Goal: Task Accomplishment & Management: Manage account settings

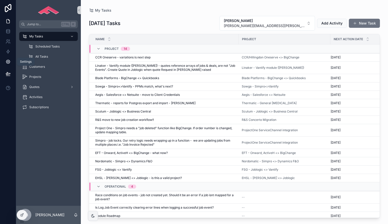
click at [10, 60] on icon at bounding box center [8, 61] width 5 height 5
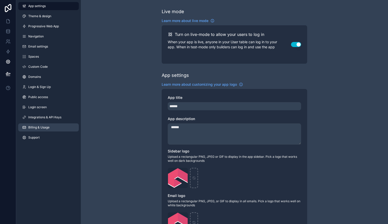
click at [47, 127] on span "Billing & Usage" at bounding box center [38, 127] width 21 height 4
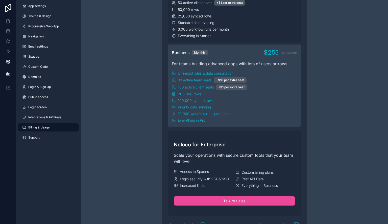
scroll to position [227, 0]
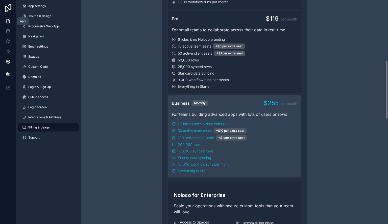
click at [0, 23] on link at bounding box center [8, 21] width 16 height 10
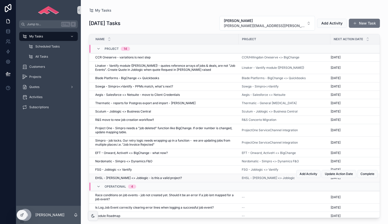
click at [132, 176] on span "EHSL - [PERSON_NAME] <> Joblogic - is this a valid project?" at bounding box center [138, 178] width 87 height 4
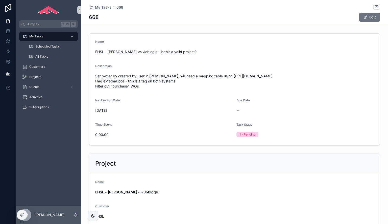
click at [98, 86] on span "Set owner by created by user in [PERSON_NAME], will need a mapping table using …" at bounding box center [234, 80] width 278 height 15
drag, startPoint x: 98, startPoint y: 86, endPoint x: 150, endPoint y: 86, distance: 52.0
click at [150, 86] on span "Set owner by created by user in [PERSON_NAME], will need a mapping table using …" at bounding box center [234, 80] width 278 height 15
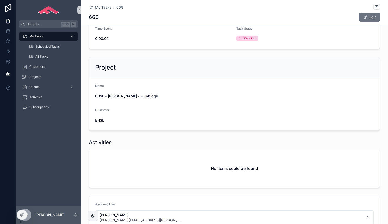
scroll to position [101, 0]
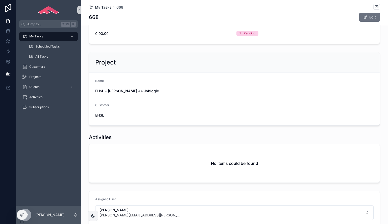
click at [103, 8] on span "My Tasks" at bounding box center [103, 7] width 16 height 5
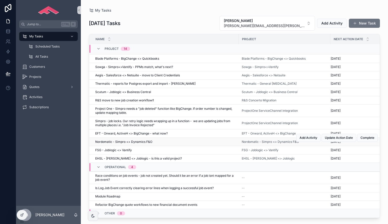
scroll to position [22, 0]
click at [154, 174] on span "Race conditions on job events - job not created yet. Should it be an error if a…" at bounding box center [165, 177] width 140 height 8
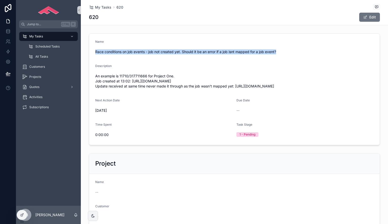
drag, startPoint x: 285, startPoint y: 50, endPoint x: 92, endPoint y: 52, distance: 193.4
click at [92, 52] on form "Name Race conditions on job events - job not created yet. Should it be an error…" at bounding box center [234, 89] width 290 height 111
copy span "Race conditions on job events - job not created yet. Should it be an error if a…"
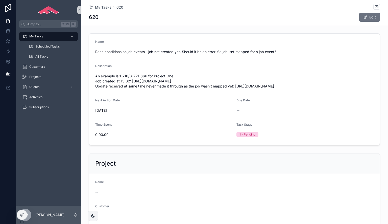
click at [147, 69] on div "Description" at bounding box center [234, 67] width 278 height 6
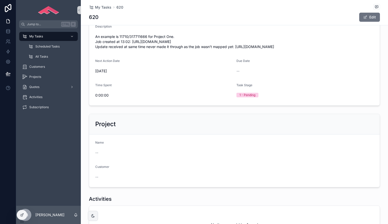
scroll to position [50, 0]
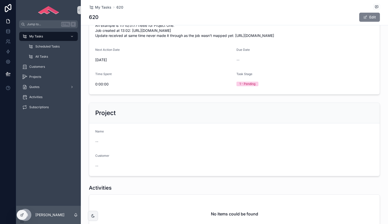
click at [364, 18] on span "scrollable content" at bounding box center [365, 17] width 4 height 4
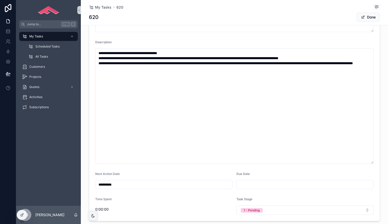
scroll to position [126, 0]
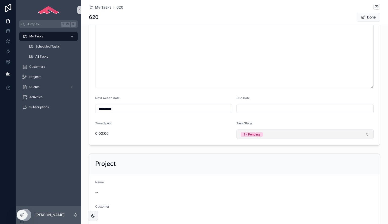
click at [271, 135] on button "1 - Pending" at bounding box center [304, 134] width 137 height 10
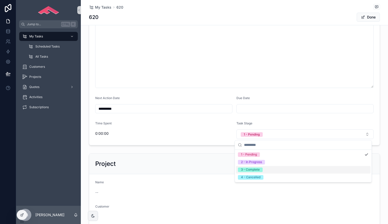
click at [263, 174] on div "4 - Cancelled" at bounding box center [303, 177] width 135 height 8
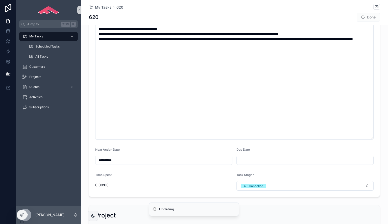
scroll to position [25, 0]
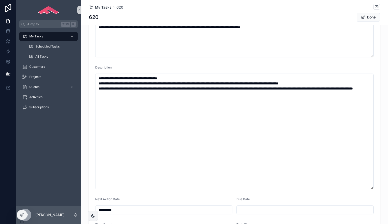
click at [102, 8] on span "My Tasks" at bounding box center [103, 7] width 16 height 5
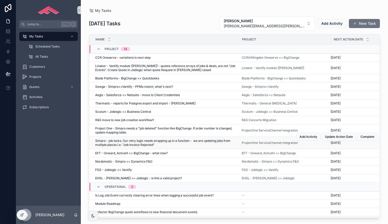
scroll to position [10, 0]
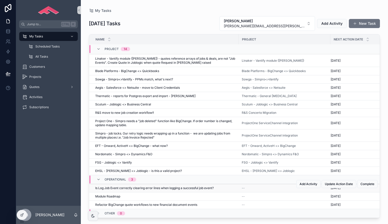
click at [222, 186] on div "Is Log Job Event correctly clearing error lines when logging a successful job e…" at bounding box center [165, 188] width 140 height 4
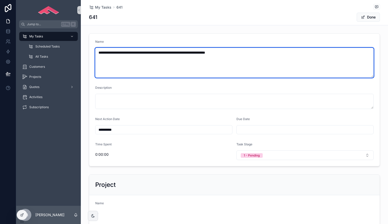
drag, startPoint x: 239, startPoint y: 55, endPoint x: 84, endPoint y: 56, distance: 155.0
click at [84, 56] on div "**********" at bounding box center [234, 99] width 307 height 137
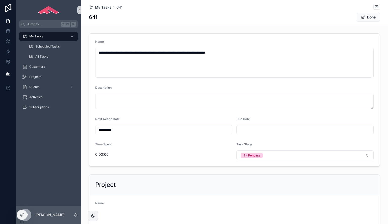
click at [97, 8] on span "My Tasks" at bounding box center [103, 7] width 16 height 5
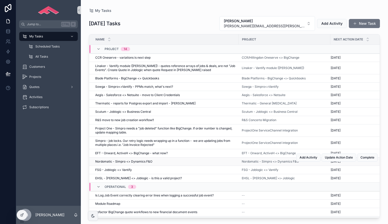
scroll to position [10, 0]
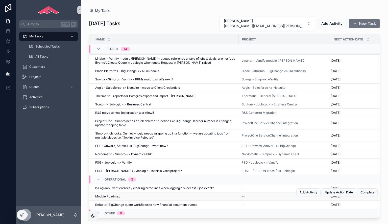
click at [141, 194] on div "Module Roadmap Module Roadmap" at bounding box center [165, 196] width 140 height 4
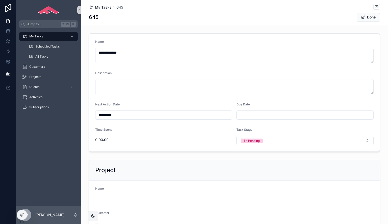
click at [102, 9] on span "My Tasks" at bounding box center [103, 7] width 16 height 5
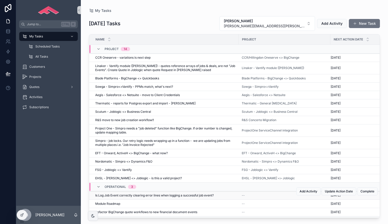
scroll to position [10, 0]
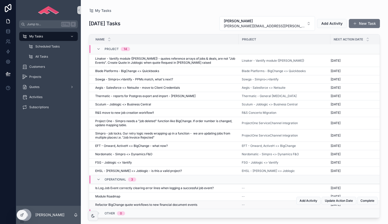
click at [144, 202] on span "Refactor BigChange quote workflows to new financial document events" at bounding box center [146, 204] width 102 height 4
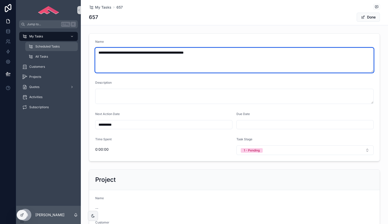
drag, startPoint x: 235, startPoint y: 54, endPoint x: 74, endPoint y: 48, distance: 161.2
click at [74, 48] on div "**********" at bounding box center [202, 112] width 372 height 224
click at [164, 65] on textarea "**********" at bounding box center [234, 60] width 278 height 25
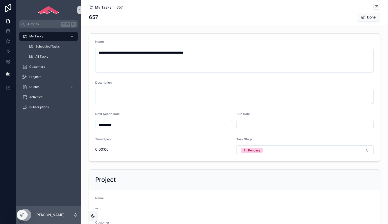
click at [93, 5] on link "My Tasks" at bounding box center [100, 7] width 22 height 5
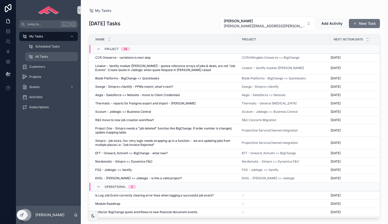
click at [45, 56] on span "All Tasks" at bounding box center [41, 57] width 13 height 4
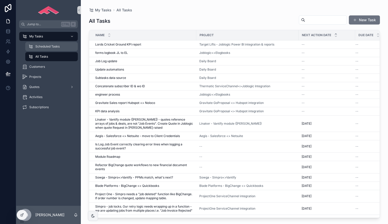
click at [51, 48] on span "Scheduled Tasks" at bounding box center [47, 46] width 24 height 4
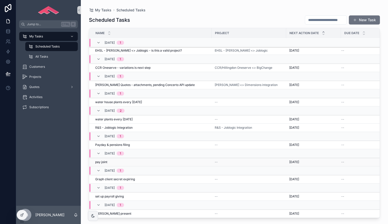
scroll to position [224, 0]
click at [187, 177] on div "Graph client secret expiring Graph client secret expiring" at bounding box center [151, 179] width 113 height 4
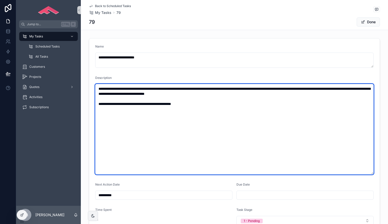
drag, startPoint x: 221, startPoint y: 157, endPoint x: 207, endPoint y: 108, distance: 51.0
click at [207, 108] on textarea "**********" at bounding box center [234, 129] width 278 height 90
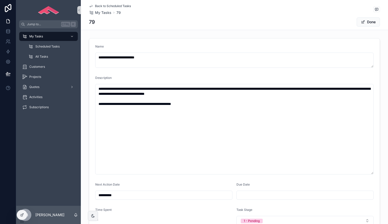
click at [157, 71] on form "**********" at bounding box center [234, 134] width 290 height 193
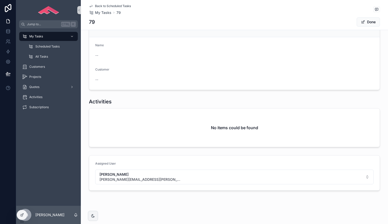
scroll to position [97, 0]
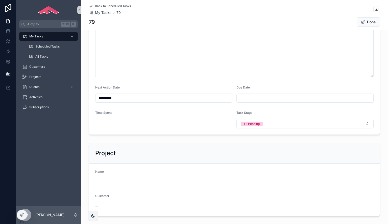
click at [105, 7] on span "Back to Scheduled Tasks" at bounding box center [113, 6] width 36 height 4
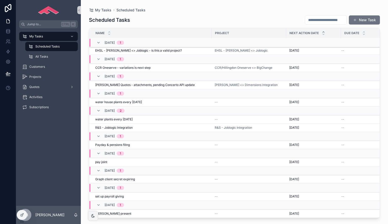
scroll to position [224, 0]
click at [134, 177] on span "Graph client secret expiring" at bounding box center [115, 179] width 40 height 4
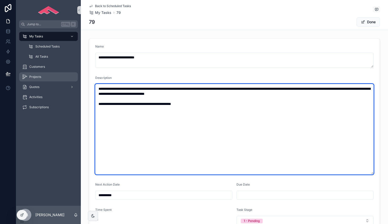
drag, startPoint x: 228, startPoint y: 117, endPoint x: 73, endPoint y: 80, distance: 159.4
click at [73, 80] on div "**********" at bounding box center [202, 112] width 372 height 224
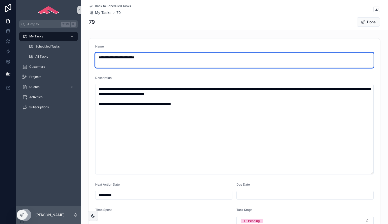
click at [147, 62] on textarea "**********" at bounding box center [234, 60] width 278 height 15
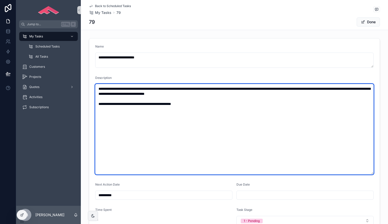
click at [192, 112] on textarea "**********" at bounding box center [234, 129] width 278 height 90
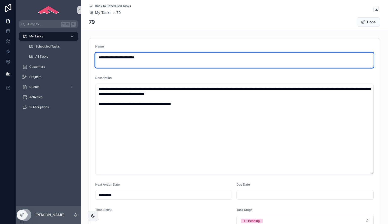
click at [161, 66] on textarea "**********" at bounding box center [234, 60] width 278 height 15
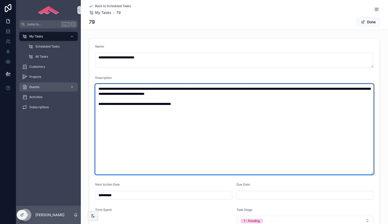
drag, startPoint x: 210, startPoint y: 111, endPoint x: 71, endPoint y: 87, distance: 141.4
click at [71, 87] on div "**********" at bounding box center [202, 112] width 372 height 224
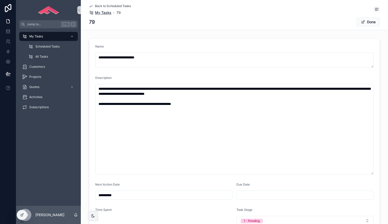
click at [108, 11] on span "My Tasks" at bounding box center [103, 12] width 16 height 5
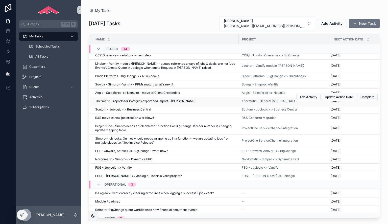
scroll to position [10, 0]
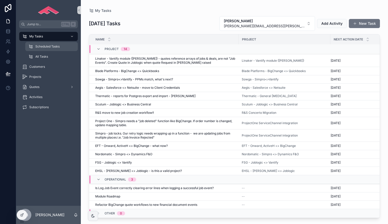
click at [53, 49] on div "Scheduled Tasks" at bounding box center [51, 46] width 46 height 8
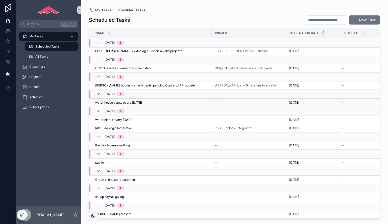
scroll to position [224, 0]
click at [149, 143] on div "Payday & pensions filing Payday & pensions filing" at bounding box center [151, 145] width 113 height 4
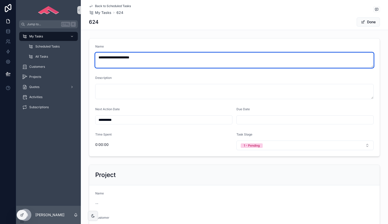
click at [159, 58] on textarea "**********" at bounding box center [234, 60] width 278 height 15
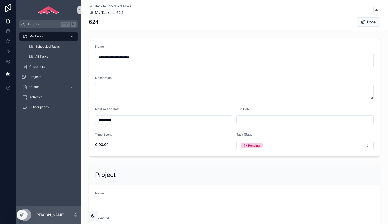
click at [101, 11] on span "My Tasks" at bounding box center [103, 12] width 16 height 5
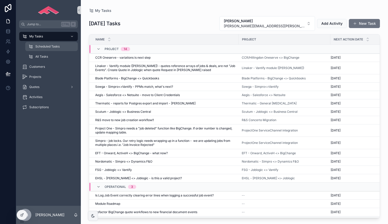
click at [57, 45] on span "Scheduled Tasks" at bounding box center [47, 46] width 24 height 4
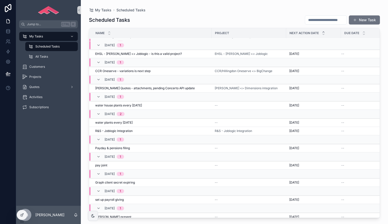
scroll to position [224, 0]
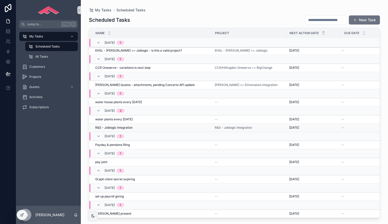
click at [141, 125] on div "R&S - Joblogic Integration R&S - Joblogic Integration" at bounding box center [151, 127] width 113 height 4
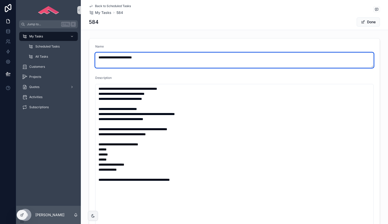
drag, startPoint x: 161, startPoint y: 58, endPoint x: 97, endPoint y: 55, distance: 63.9
click at [97, 55] on textarea "**********" at bounding box center [234, 60] width 278 height 15
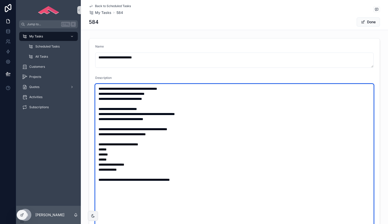
click at [242, 105] on textarea "**********" at bounding box center [234, 162] width 278 height 156
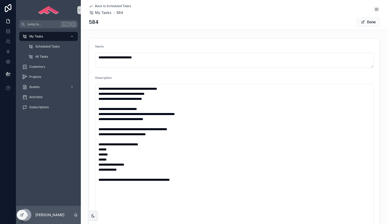
click at [106, 6] on span "Back to Scheduled Tasks" at bounding box center [113, 6] width 36 height 4
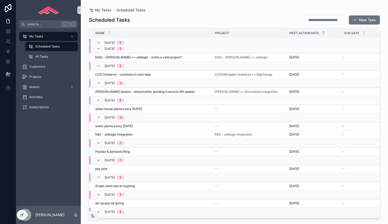
scroll to position [224, 0]
